Goal: Contribute content: Add original content to the website for others to see

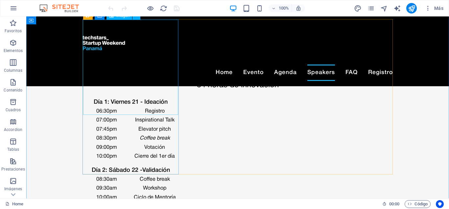
scroll to position [1239, 0]
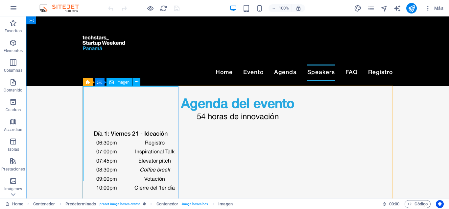
click at [122, 82] on span "Imagen" at bounding box center [122, 82] width 13 height 4
click at [136, 82] on icon at bounding box center [137, 81] width 4 height 7
click at [116, 83] on div "Imagen" at bounding box center [119, 82] width 26 height 8
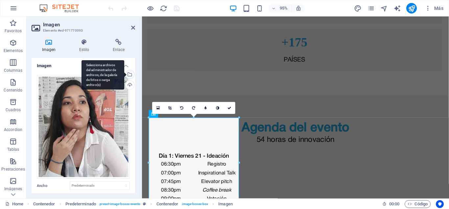
click at [124, 74] on div "Selecciona archivos del administrador de archivos, de la galería de fotos o car…" at bounding box center [102, 75] width 43 height 30
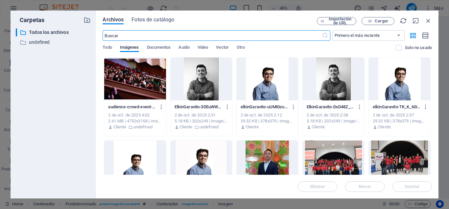
scroll to position [1416, 0]
click at [376, 21] on span "Cargar" at bounding box center [380, 21] width 13 height 4
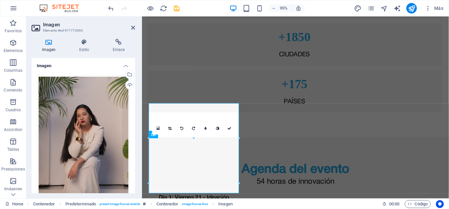
scroll to position [1239, 0]
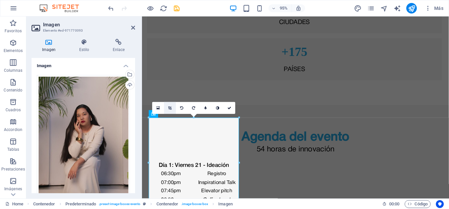
click at [171, 107] on icon at bounding box center [170, 108] width 4 height 4
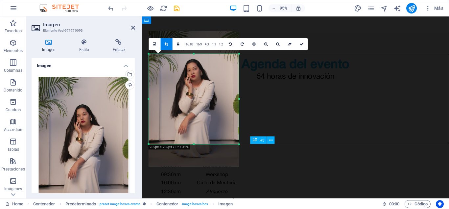
scroll to position [1306, 0]
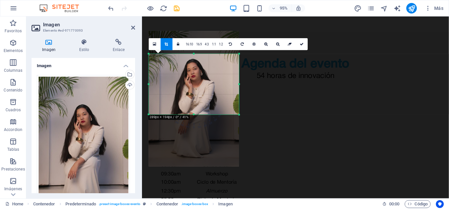
drag, startPoint x: 239, startPoint y: 144, endPoint x: 239, endPoint y: 113, distance: 31.2
click at [239, 113] on div "180 170 160 150 140 130 120 110 100 90 80 70 60 50 40 30 20 10 0 -10 -20 -30 -4…" at bounding box center [193, 84] width 90 height 60
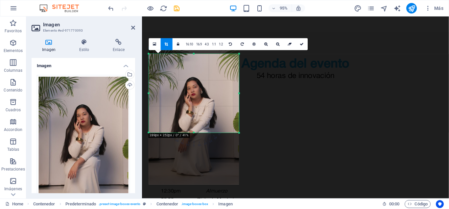
drag, startPoint x: 192, startPoint y: 54, endPoint x: 54, endPoint y: 20, distance: 142.6
drag, startPoint x: 194, startPoint y: 132, endPoint x: 197, endPoint y: 129, distance: 4.4
click at [197, 129] on div at bounding box center [193, 130] width 90 height 2
drag, startPoint x: 147, startPoint y: 53, endPoint x: 142, endPoint y: 53, distance: 5.3
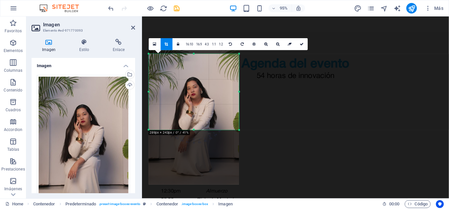
click at [213, 87] on div at bounding box center [193, 117] width 90 height 135
click at [301, 42] on link at bounding box center [302, 44] width 12 height 12
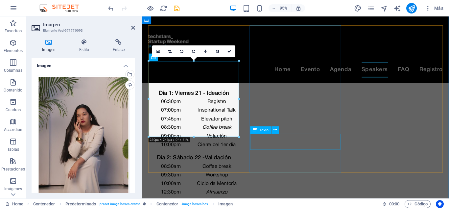
scroll to position [1273, 0]
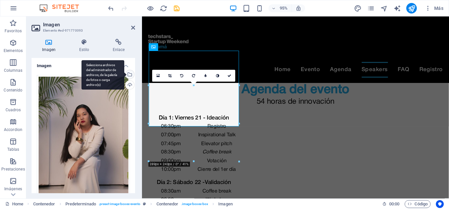
click at [129, 74] on div "Selecciona archivos del administrador de archivos, de la galería de fotos o car…" at bounding box center [129, 75] width 10 height 10
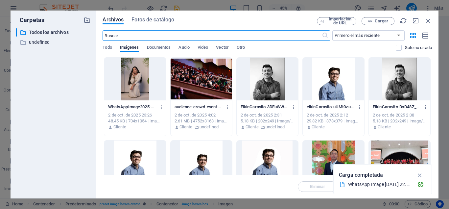
scroll to position [1433, 0]
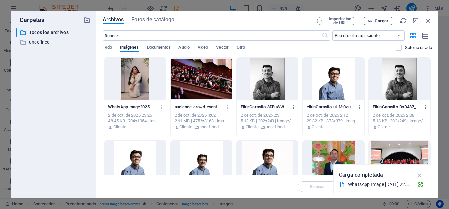
click at [369, 19] on button "Cargar" at bounding box center [377, 21] width 33 height 8
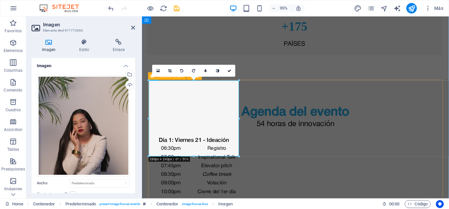
scroll to position [1290, 0]
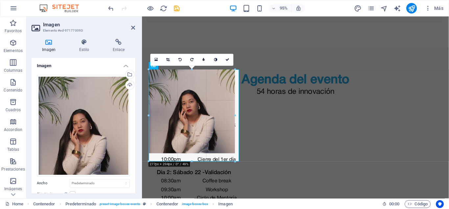
drag, startPoint x: 192, startPoint y: 145, endPoint x: 223, endPoint y: 162, distance: 34.8
type input "277"
select select "px"
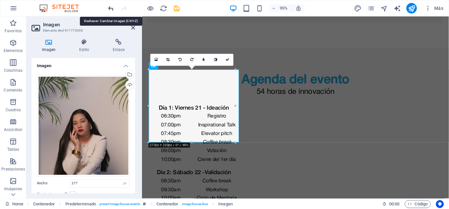
click at [110, 7] on icon "undo" at bounding box center [111, 9] width 8 height 8
select select "DISABLED_OPTION_VALUE"
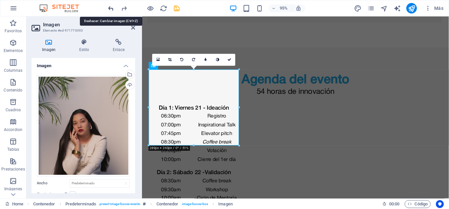
click at [110, 7] on icon "undo" at bounding box center [111, 9] width 8 height 8
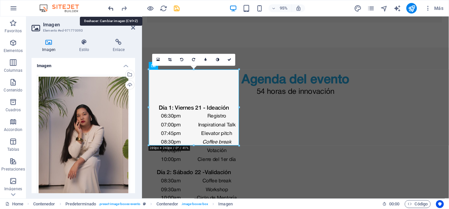
click at [110, 7] on icon "undo" at bounding box center [111, 9] width 8 height 8
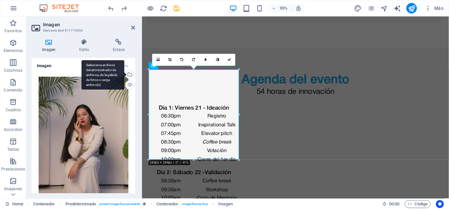
click at [130, 73] on div "Selecciona archivos del administrador de archivos, de la galería de fotos o car…" at bounding box center [129, 75] width 10 height 10
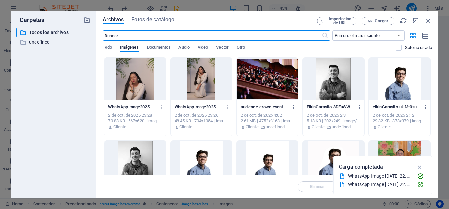
scroll to position [1466, 0]
click at [120, 71] on div at bounding box center [134, 78] width 61 height 43
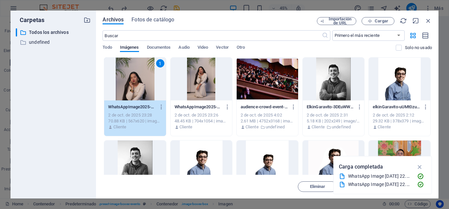
click at [138, 89] on div "1" at bounding box center [134, 78] width 61 height 43
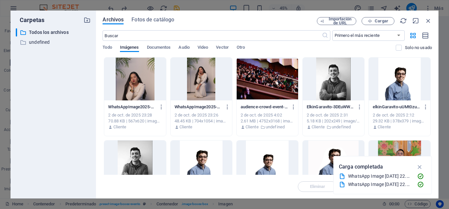
drag, startPoint x: 138, startPoint y: 89, endPoint x: 6, endPoint y: 80, distance: 131.9
click at [138, 89] on div at bounding box center [134, 78] width 61 height 43
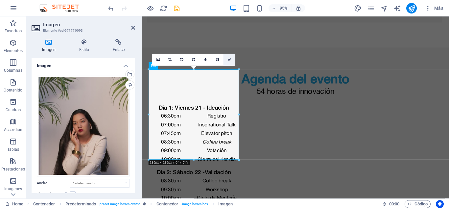
click at [229, 61] on icon at bounding box center [229, 60] width 4 height 4
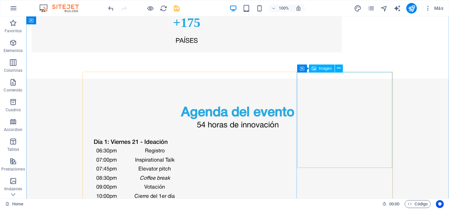
scroll to position [1282, 0]
